Goal: Navigation & Orientation: Find specific page/section

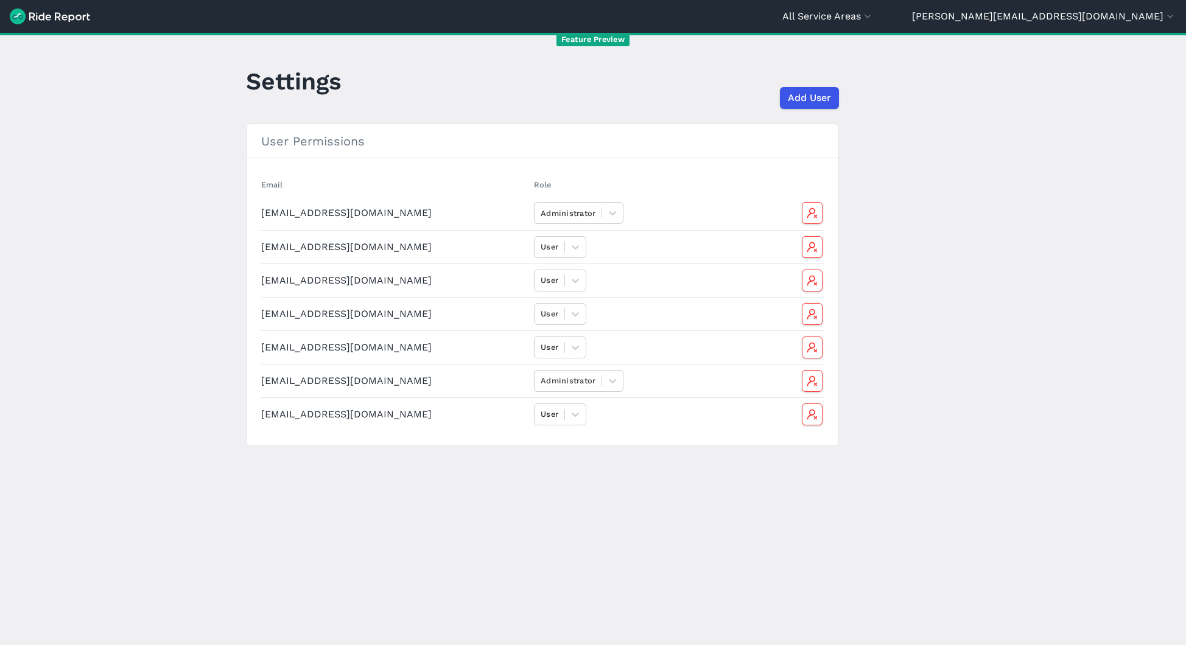
click at [1116, 25] on header "All Service Areas Arvada [PERSON_NAME][EMAIL_ADDRESS][DOMAIN_NAME] Settings Ter…" at bounding box center [593, 16] width 1186 height 33
click at [1113, 15] on button "[PERSON_NAME][EMAIL_ADDRESS][DOMAIN_NAME]" at bounding box center [1044, 16] width 264 height 15
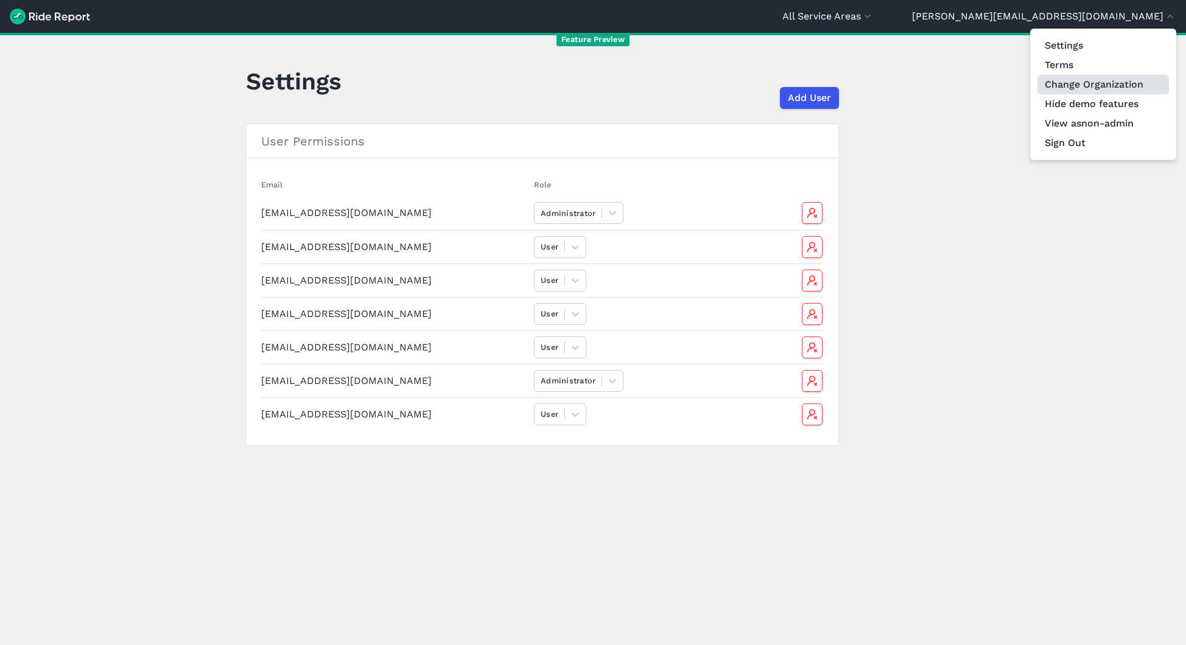
click at [1104, 83] on link "Change Organization" at bounding box center [1104, 84] width 132 height 19
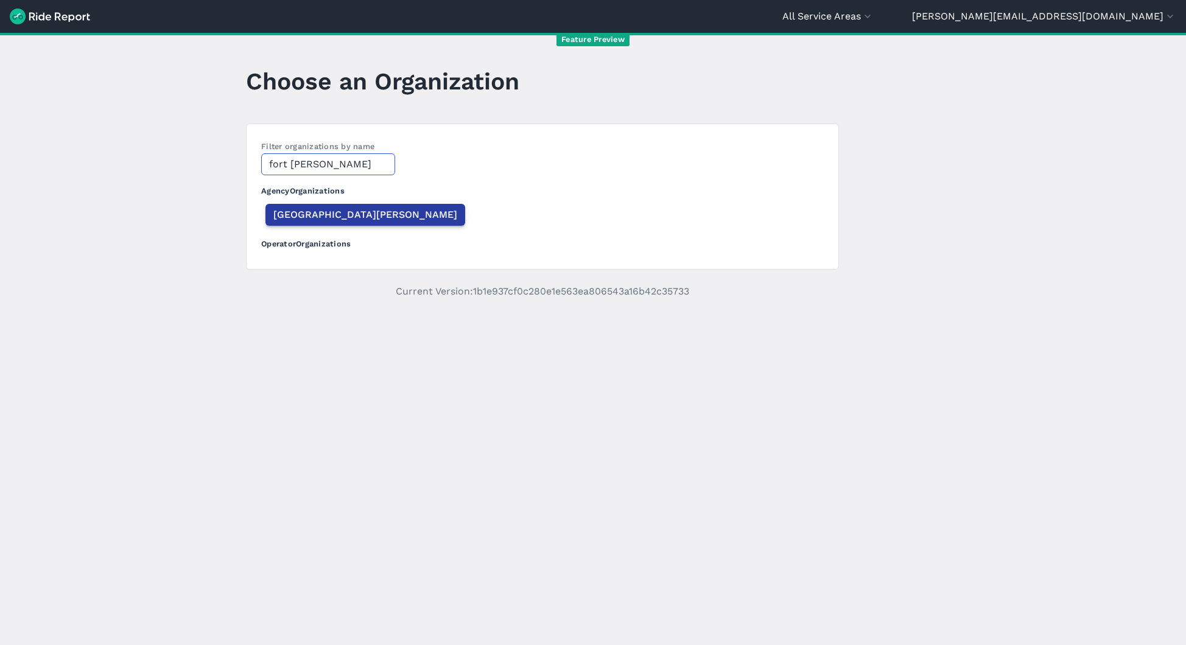
type input "fort [PERSON_NAME]"
click at [315, 211] on span "[GEOGRAPHIC_DATA][PERSON_NAME]" at bounding box center [365, 215] width 184 height 15
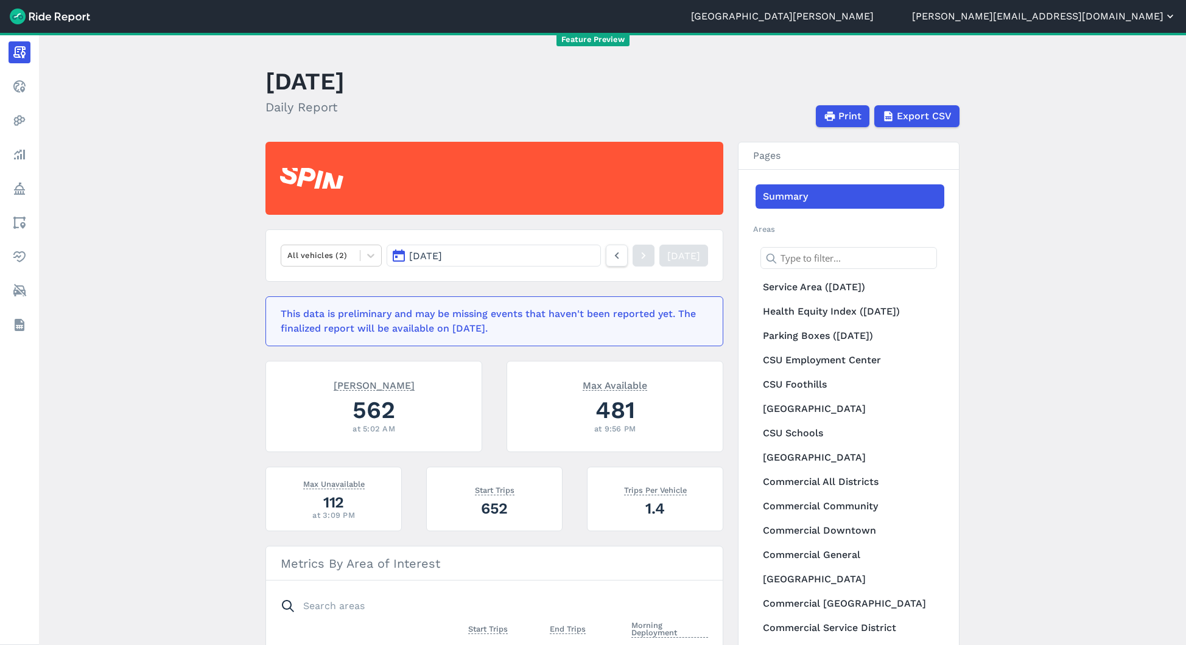
click at [1097, 18] on button "[PERSON_NAME][EMAIL_ADDRESS][DOMAIN_NAME]" at bounding box center [1044, 16] width 264 height 15
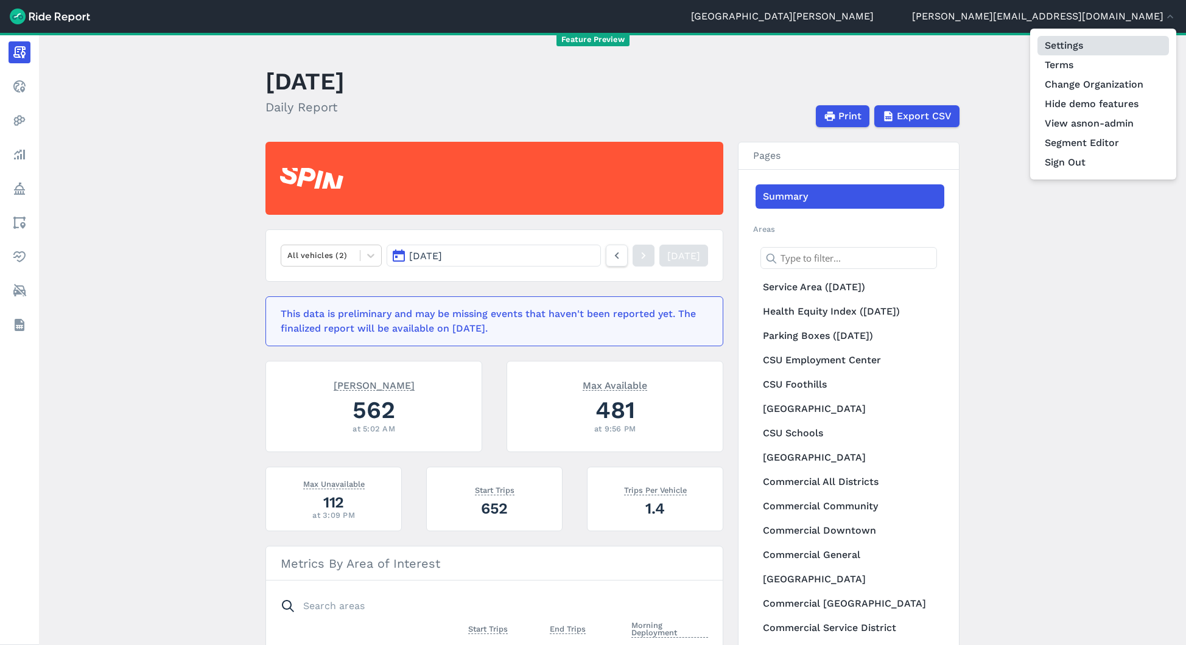
click at [1094, 50] on link "Settings" at bounding box center [1104, 45] width 132 height 19
